Goal: Ask a question

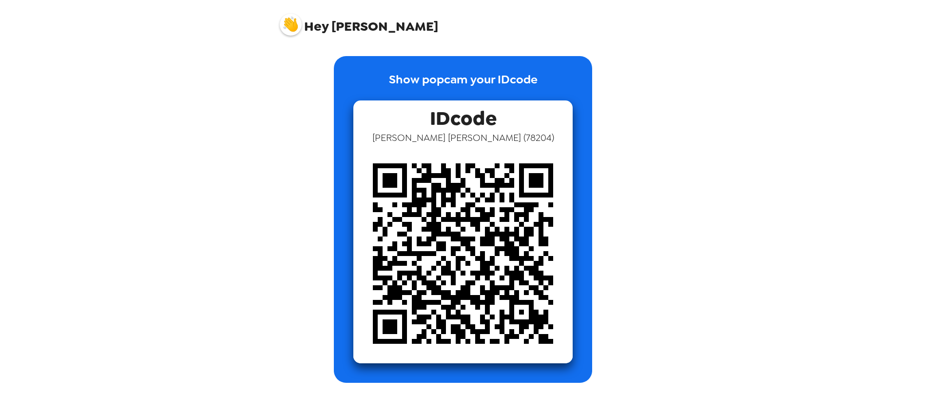
drag, startPoint x: 680, startPoint y: 151, endPoint x: 569, endPoint y: 208, distance: 124.2
click at [680, 151] on div "Hey [PERSON_NAME] Show popcam your IDcode IDcode [PERSON_NAME] ( 78204 )" at bounding box center [463, 207] width 926 height 415
click at [290, 23] on img at bounding box center [291, 25] width 22 height 22
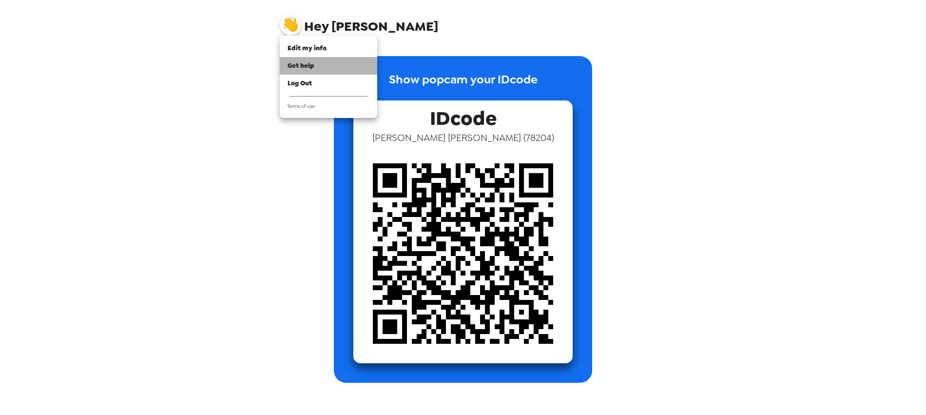
click at [314, 69] on div "Get help" at bounding box center [328, 66] width 82 height 10
